Goal: Find specific page/section: Find specific page/section

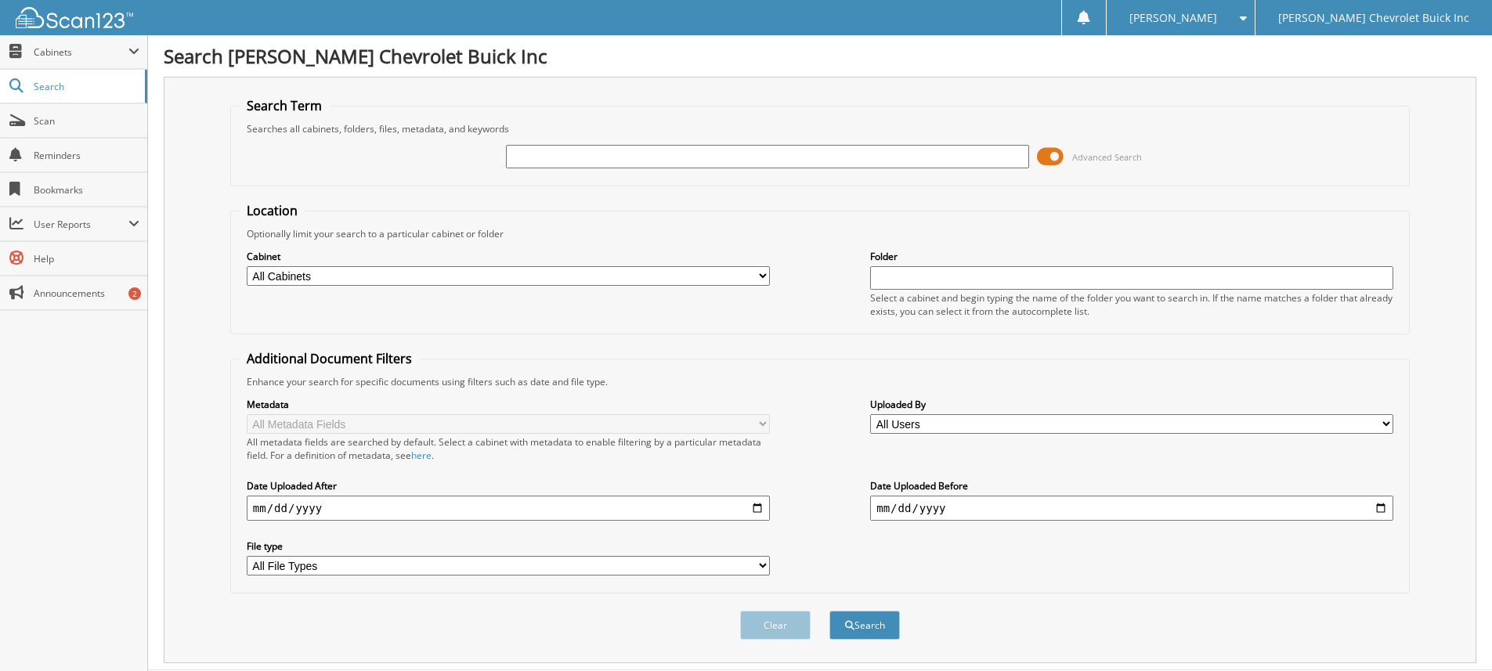
scroll to position [40, 0]
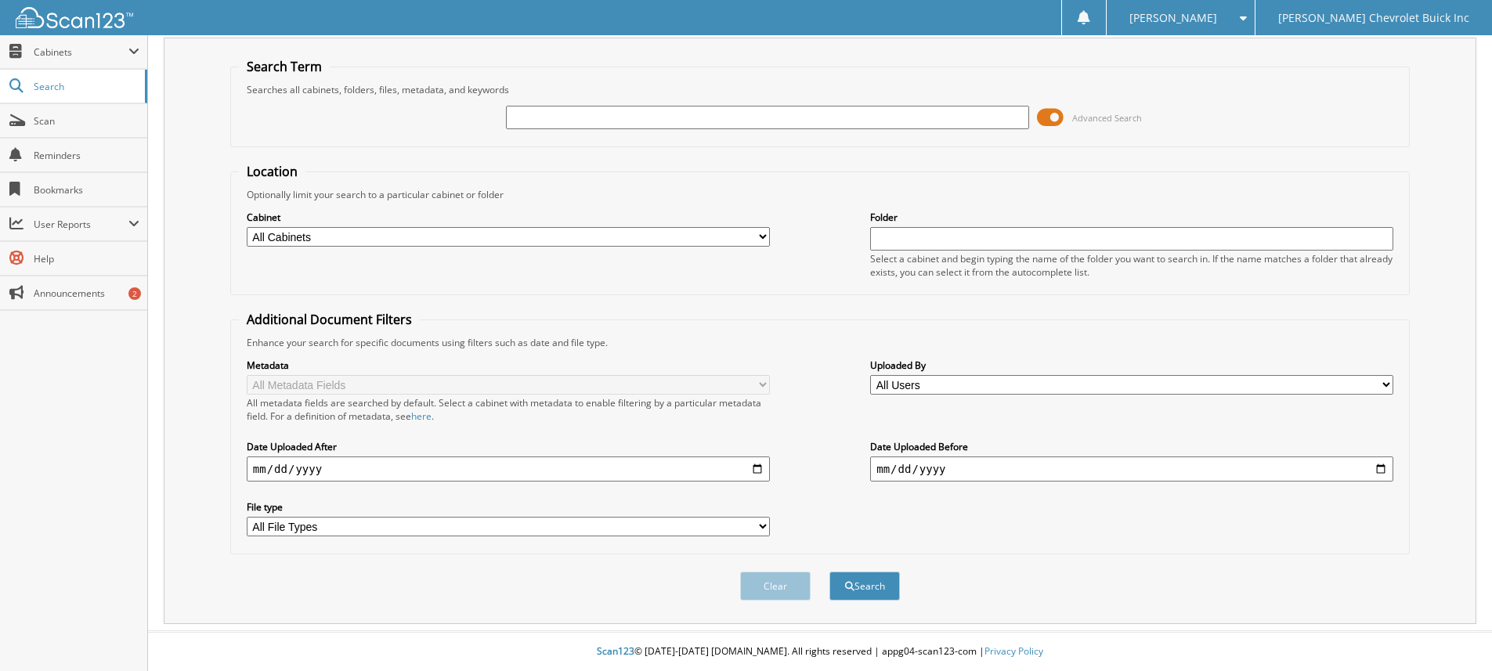
click at [561, 120] on input "text" at bounding box center [767, 118] width 523 height 24
type input "65938"
click at [830, 572] on button "Search" at bounding box center [865, 586] width 71 height 29
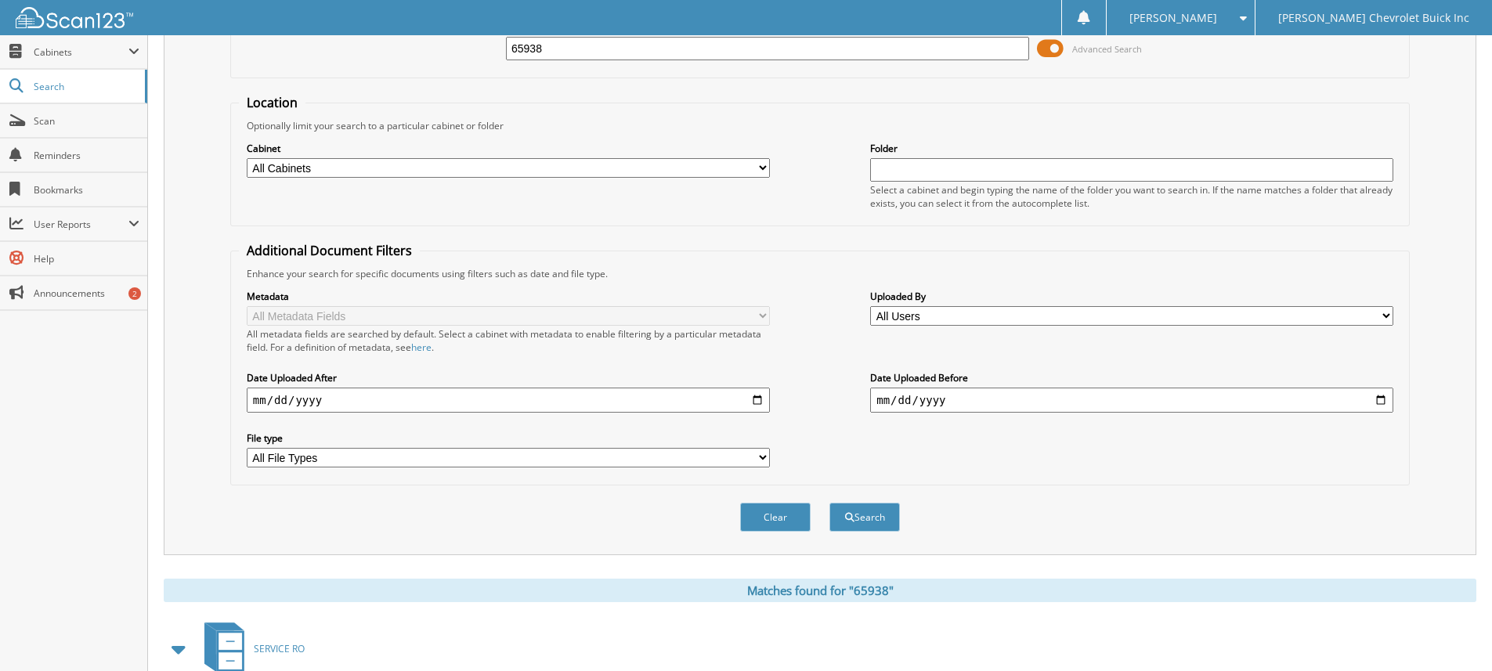
scroll to position [266, 0]
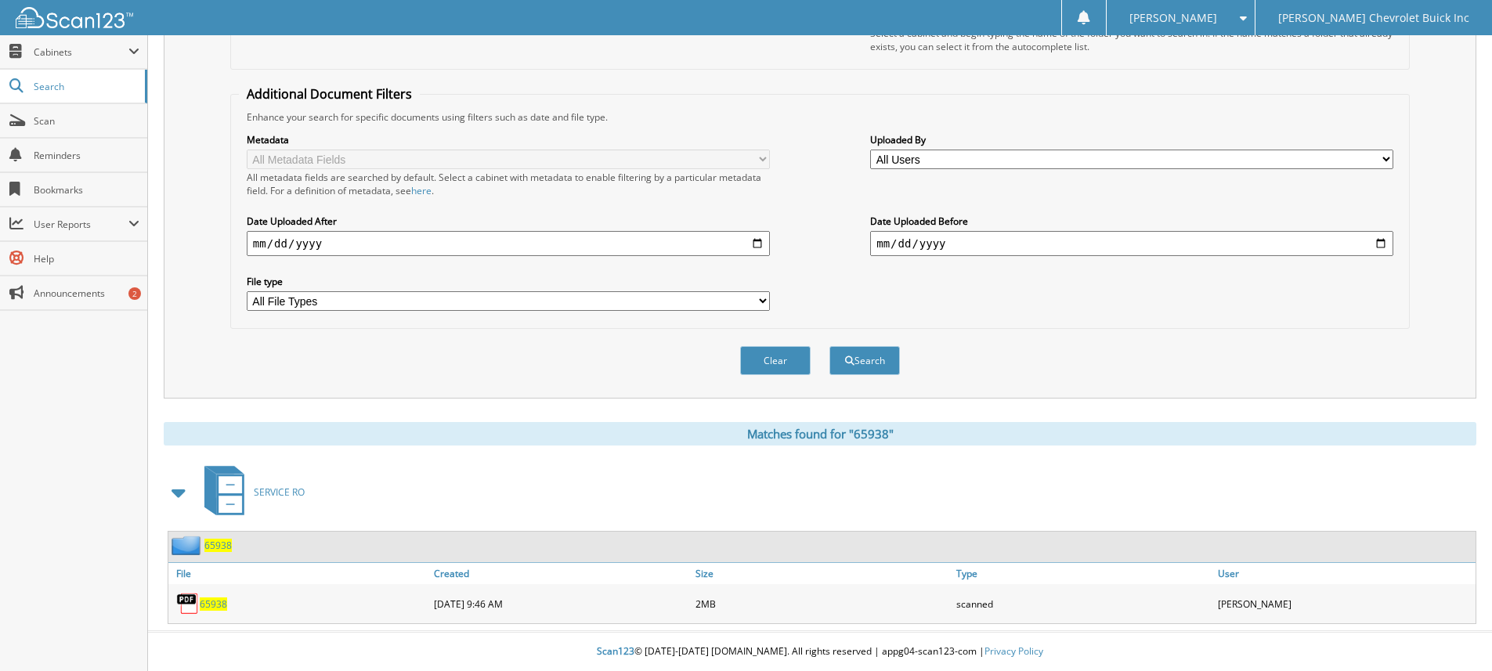
click at [214, 599] on span "65938" at bounding box center [213, 604] width 27 height 13
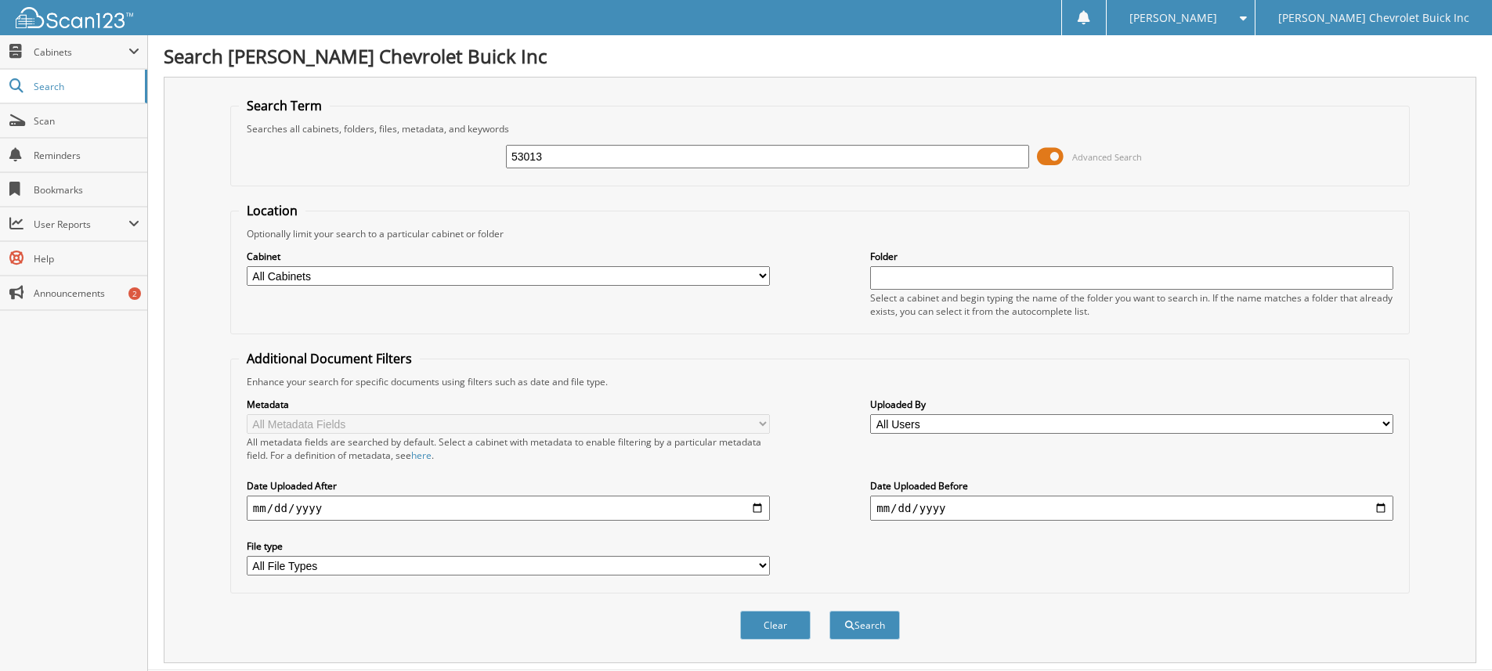
type input "53013"
click at [830, 611] on button "Search" at bounding box center [865, 625] width 71 height 29
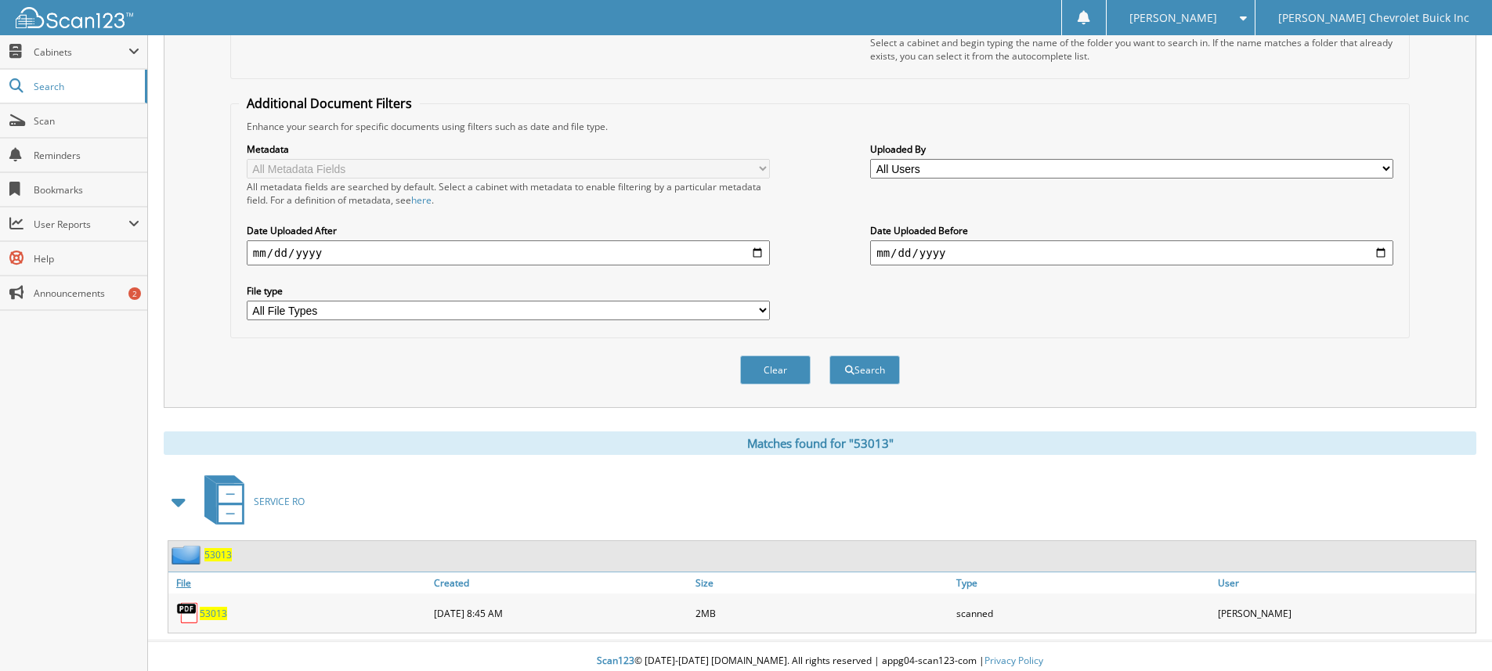
scroll to position [266, 0]
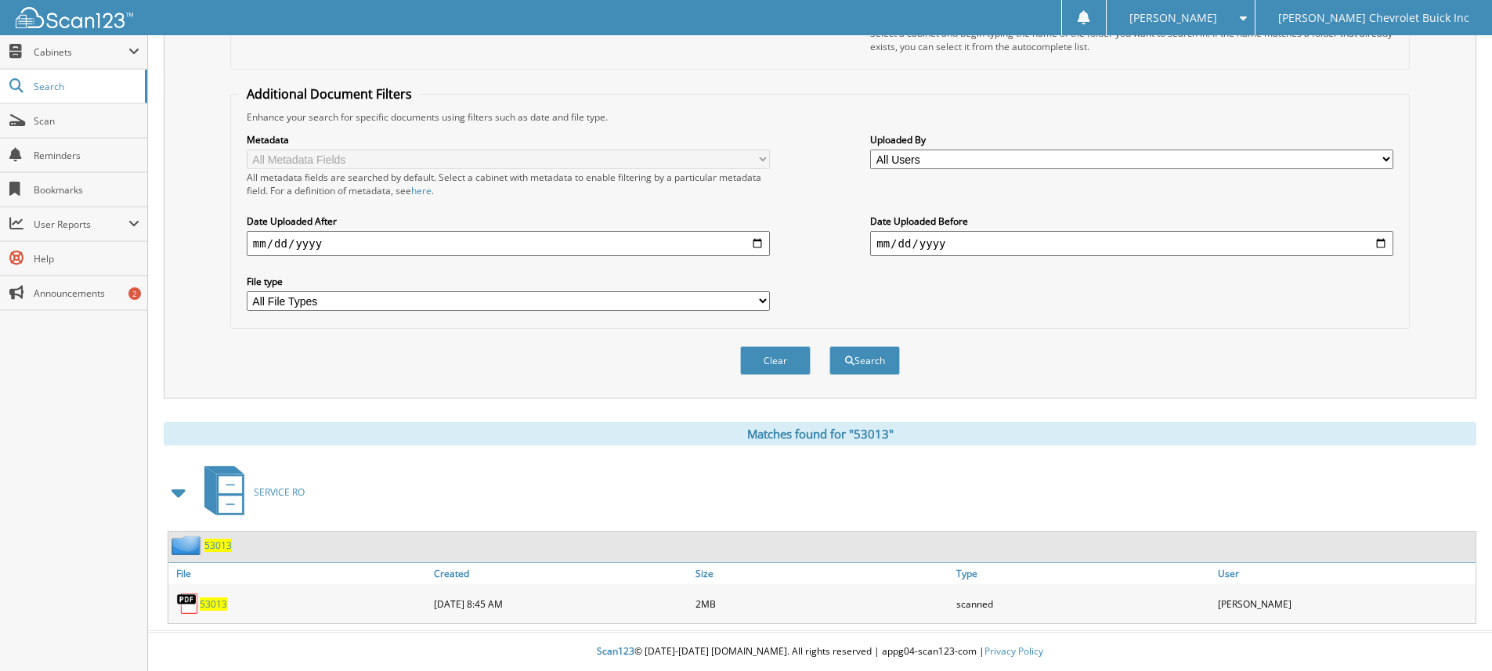
click at [221, 544] on span "53013" at bounding box center [217, 545] width 27 height 13
